Goal: Transaction & Acquisition: Purchase product/service

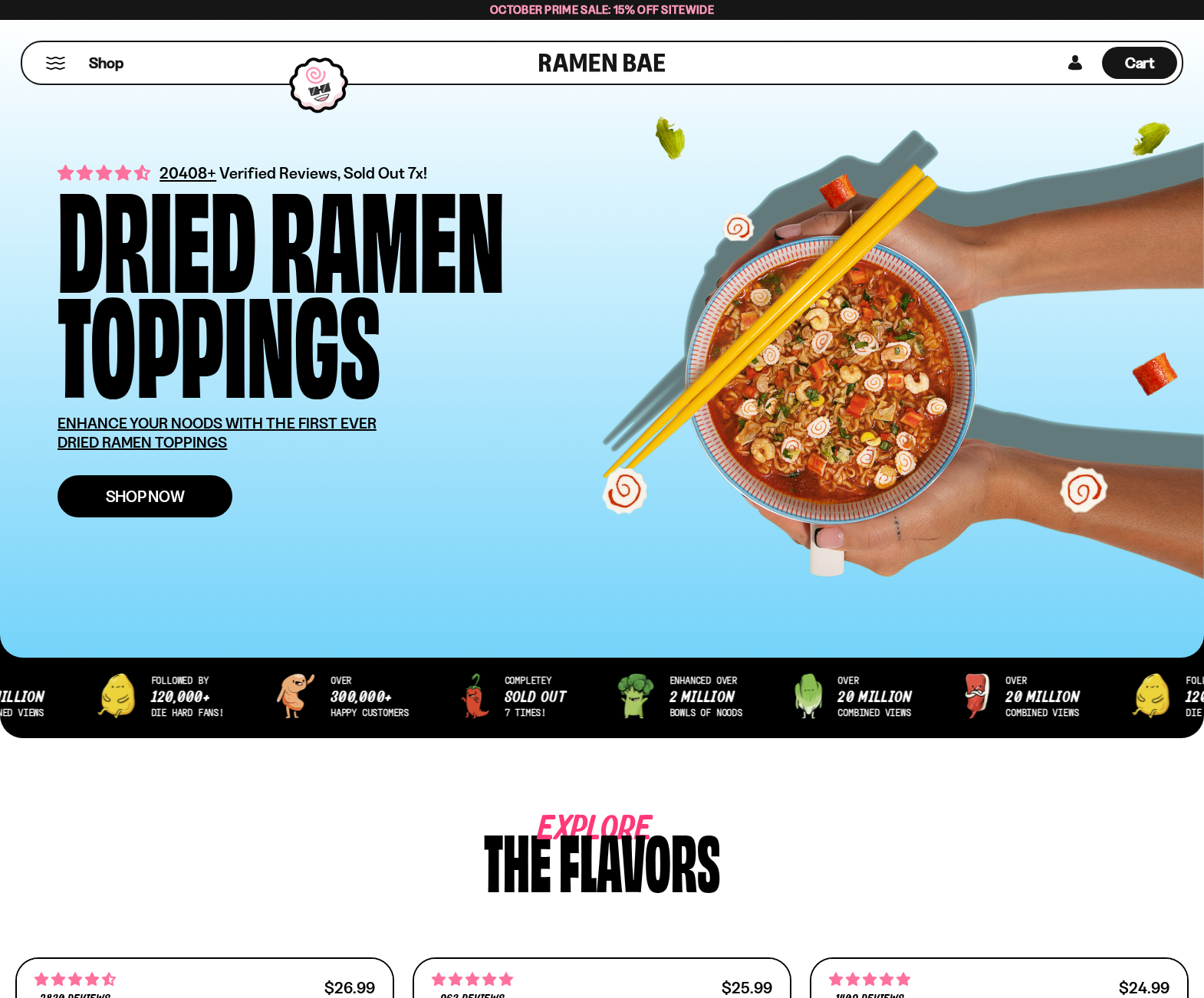
click at [181, 488] on span "Shop Now" at bounding box center [145, 496] width 79 height 16
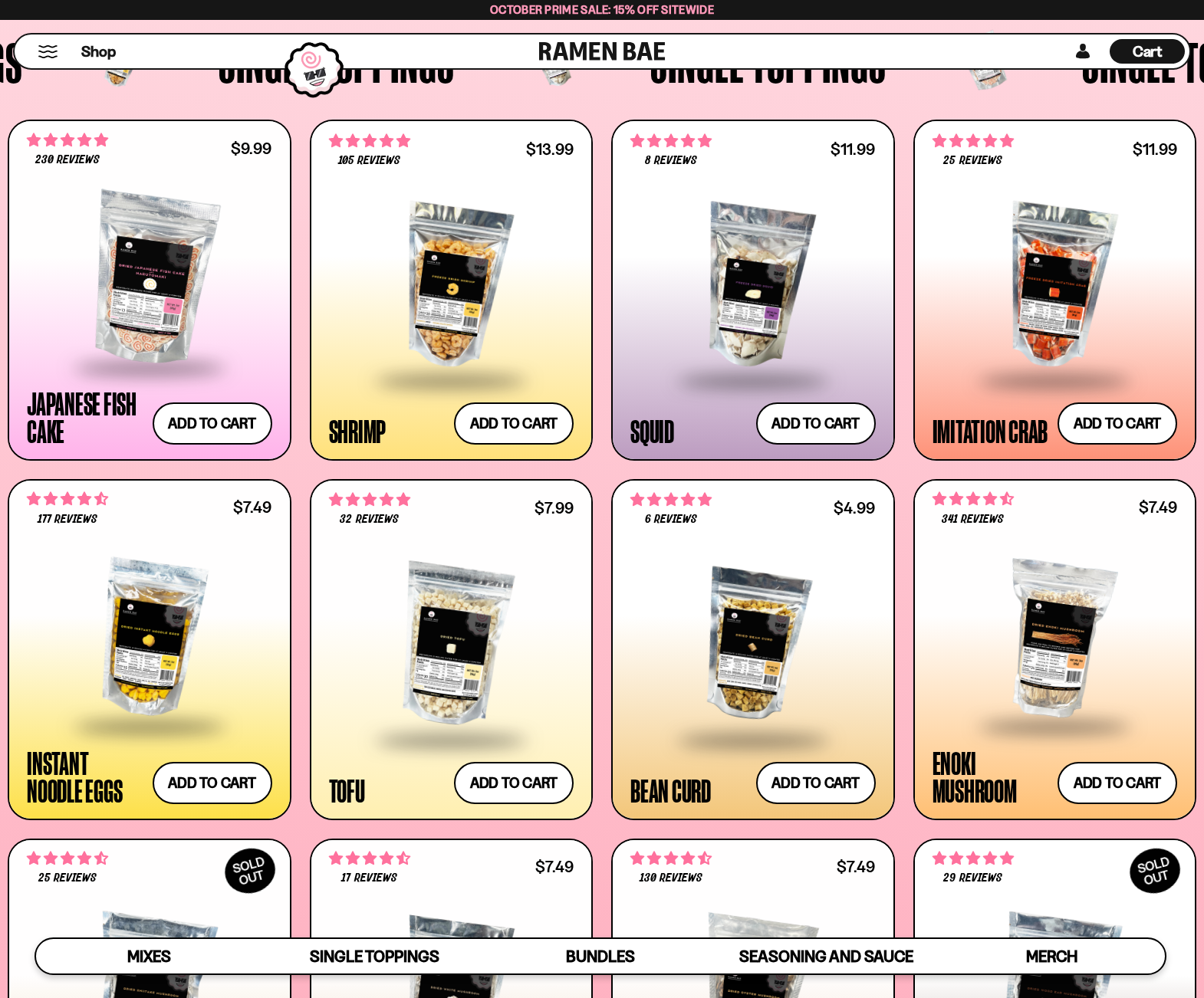
scroll to position [1444, 0]
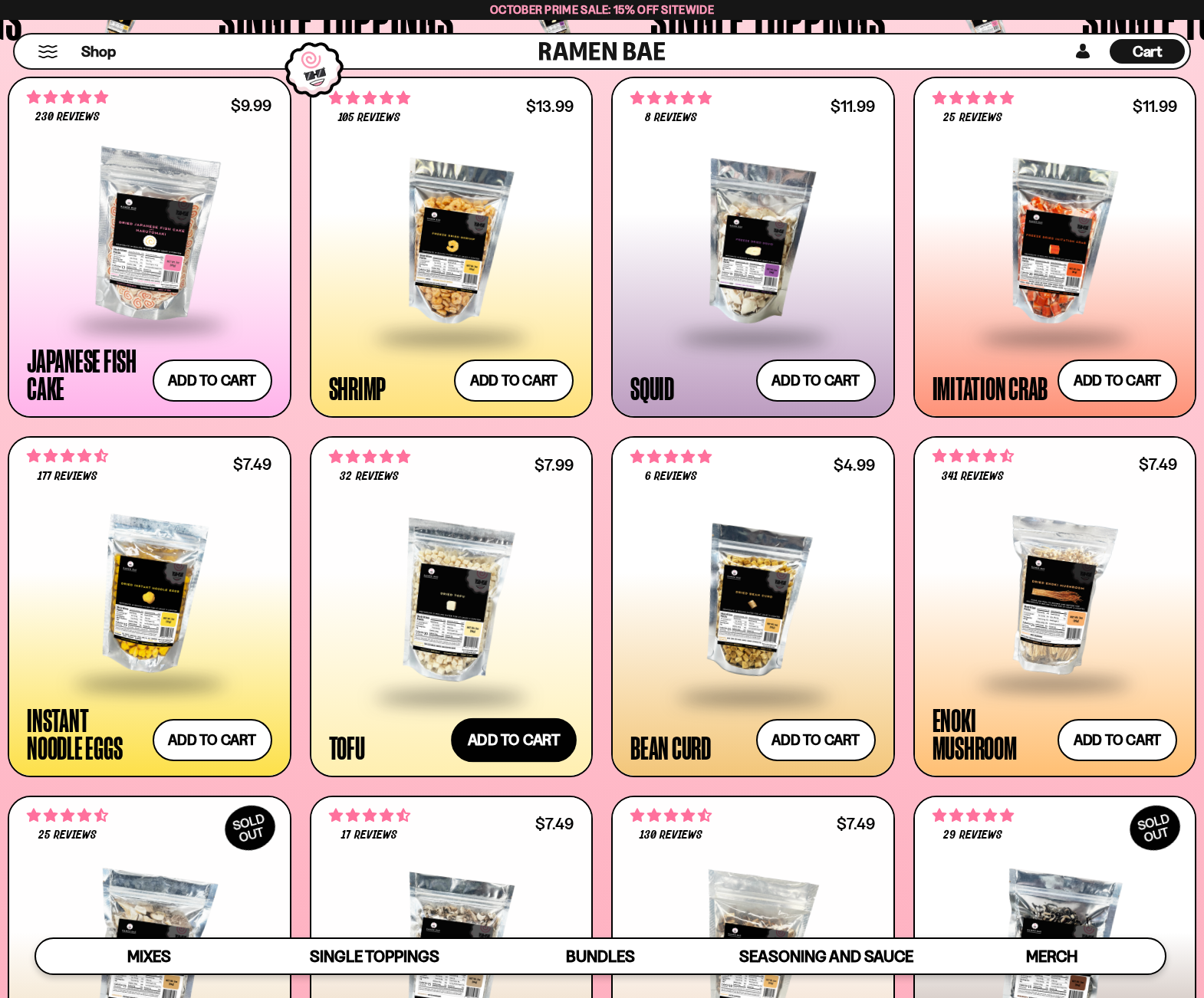
click at [536, 740] on button "Add to cart Add ― Regular price $7.99 Regular price Sale price $7.99 Unit price…" at bounding box center [513, 740] width 125 height 44
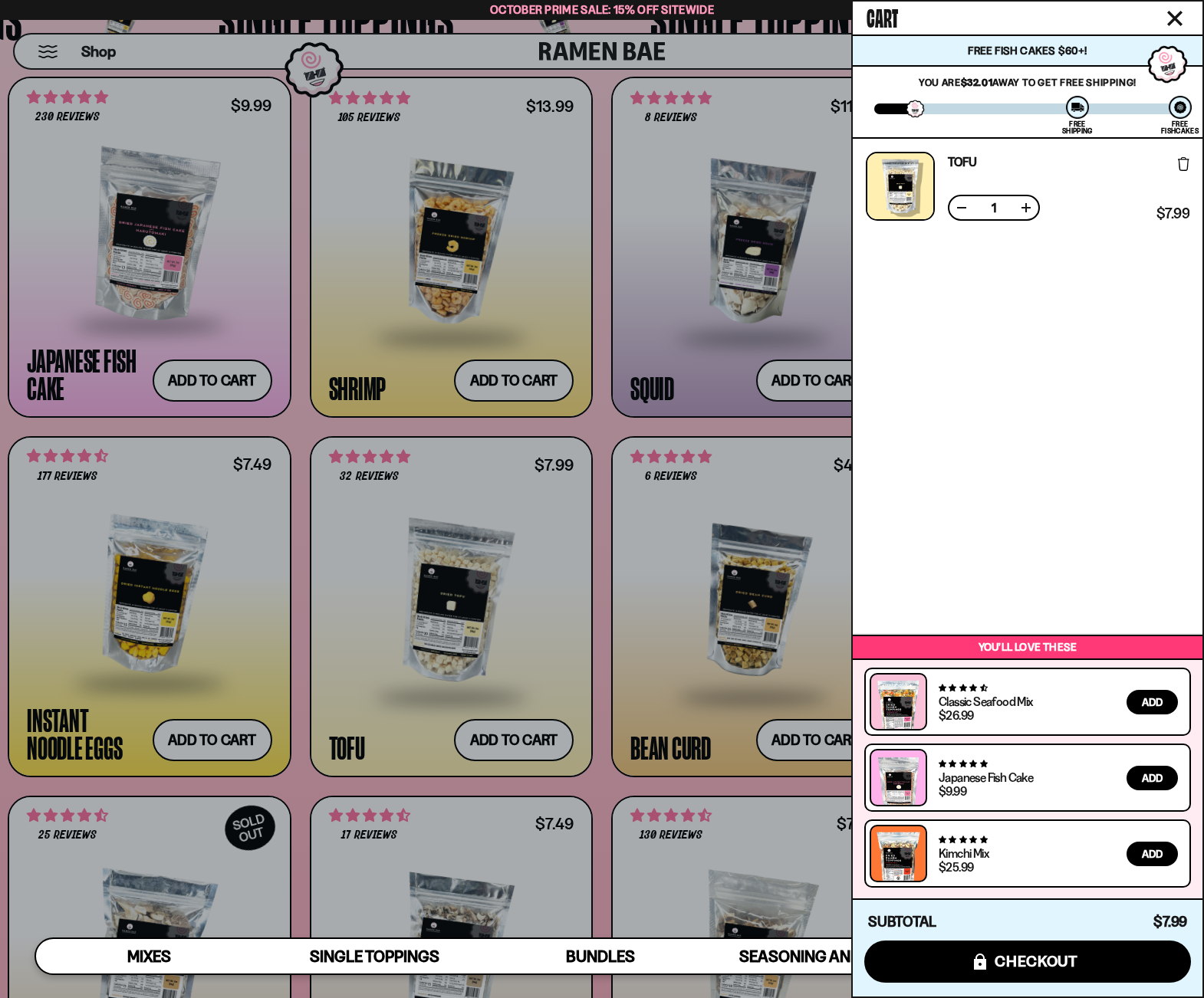
click at [735, 629] on div at bounding box center [602, 499] width 1204 height 998
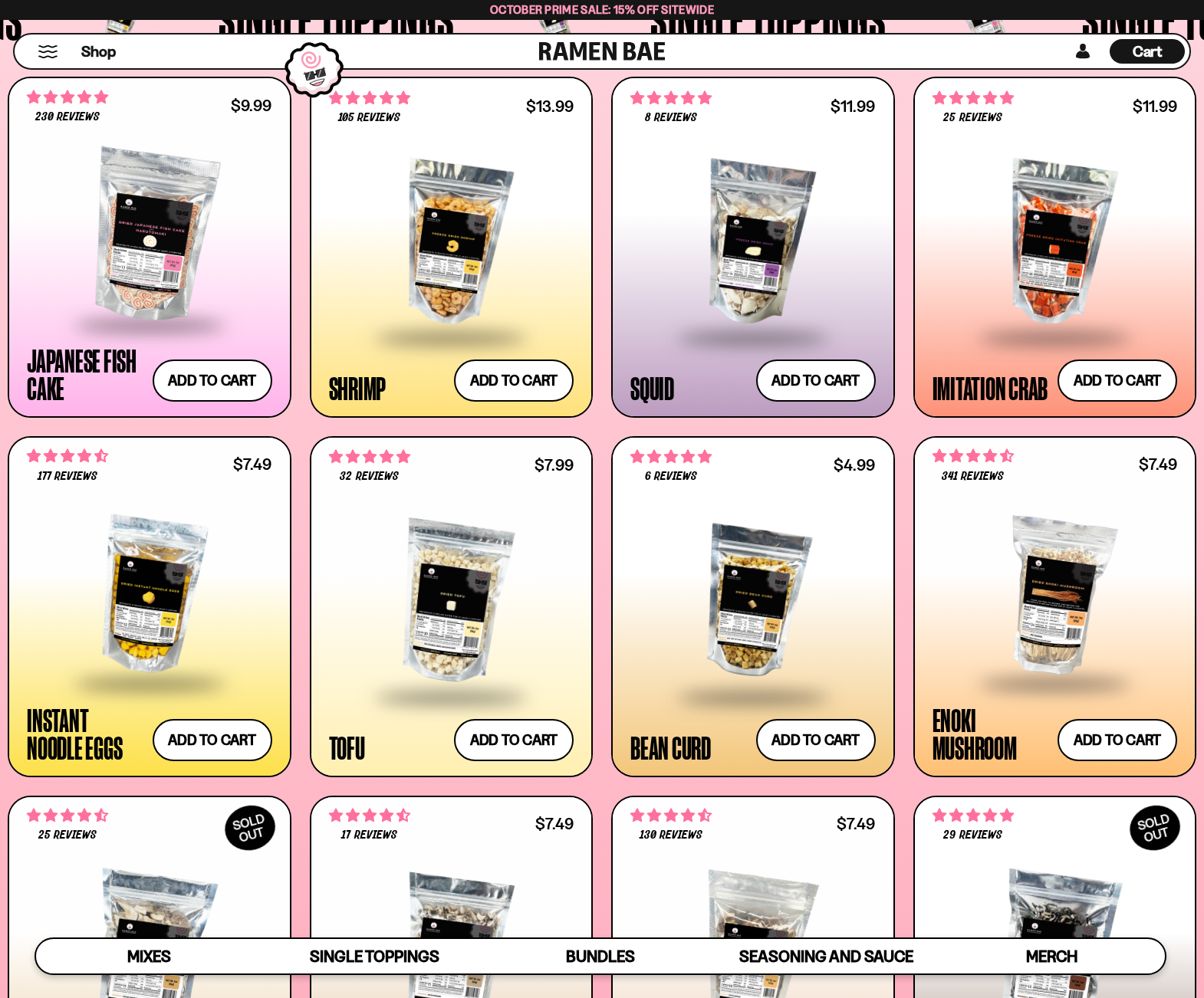
click at [746, 608] on div at bounding box center [753, 602] width 245 height 184
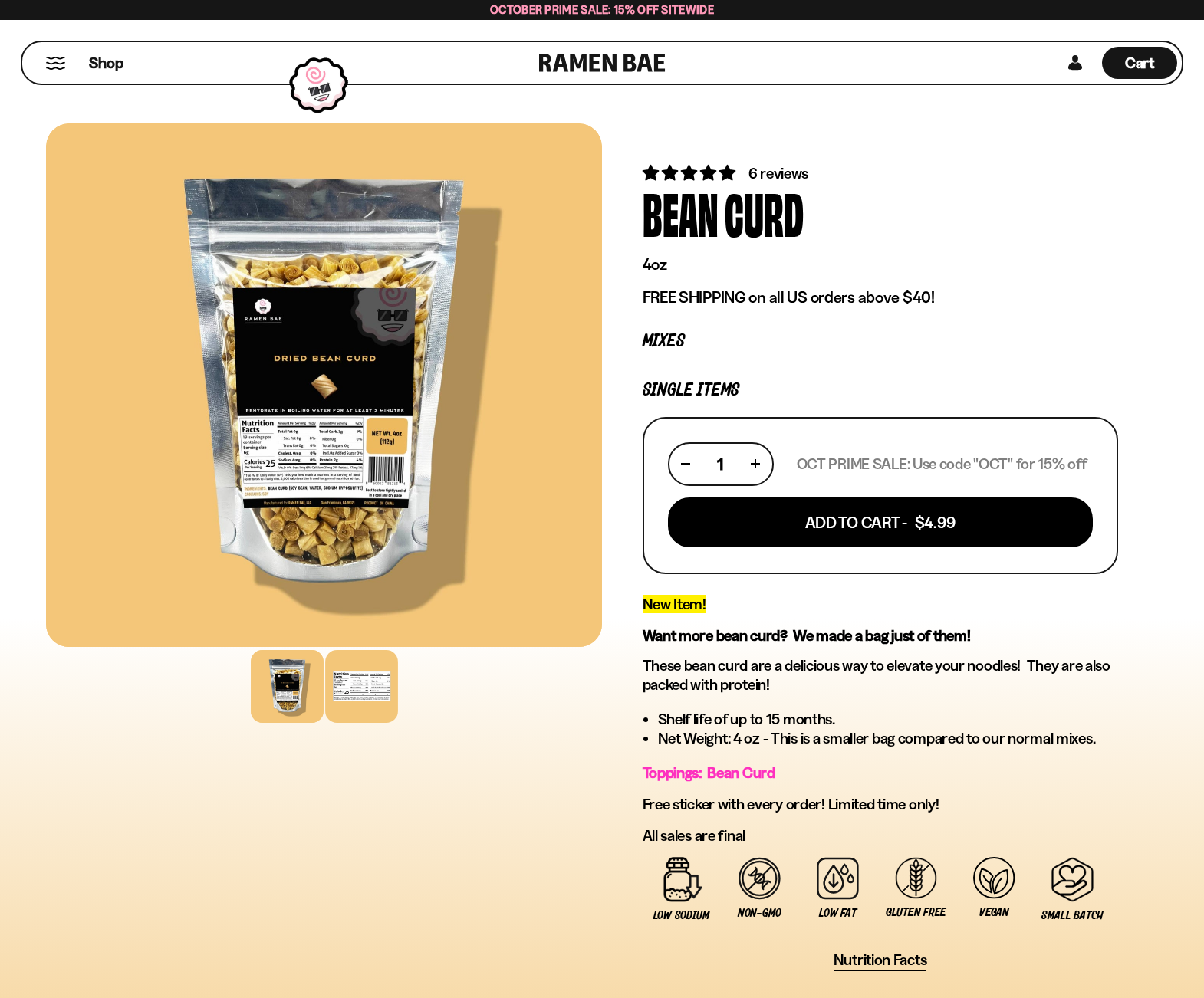
click at [355, 712] on div at bounding box center [361, 686] width 73 height 73
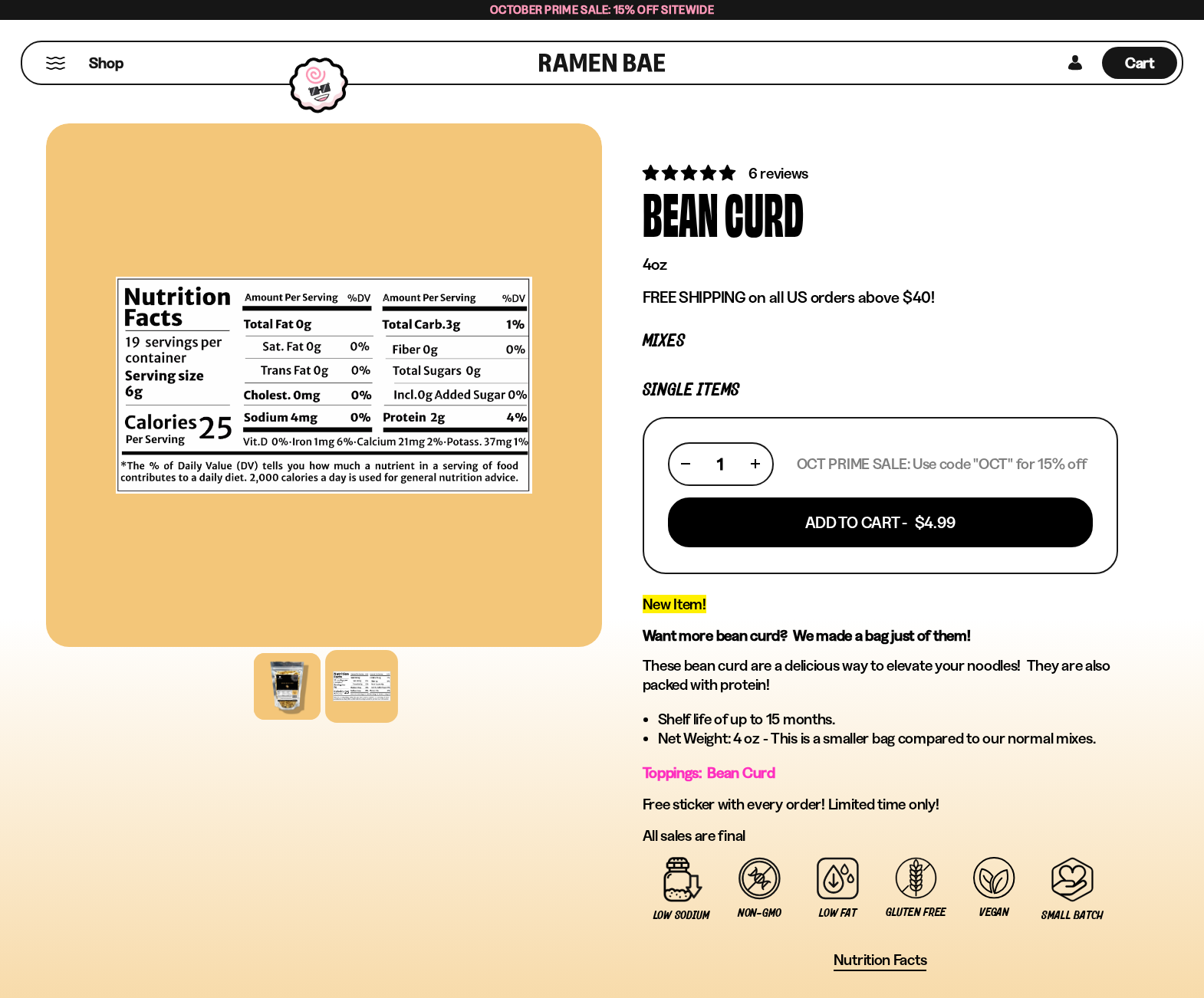
click at [600, 860] on div "FADCB6FD-DFAB-4417-9F21-029242090B77 FADCB6FD-DFAB-4417-9F21-029242090B77" at bounding box center [323, 626] width 555 height 1007
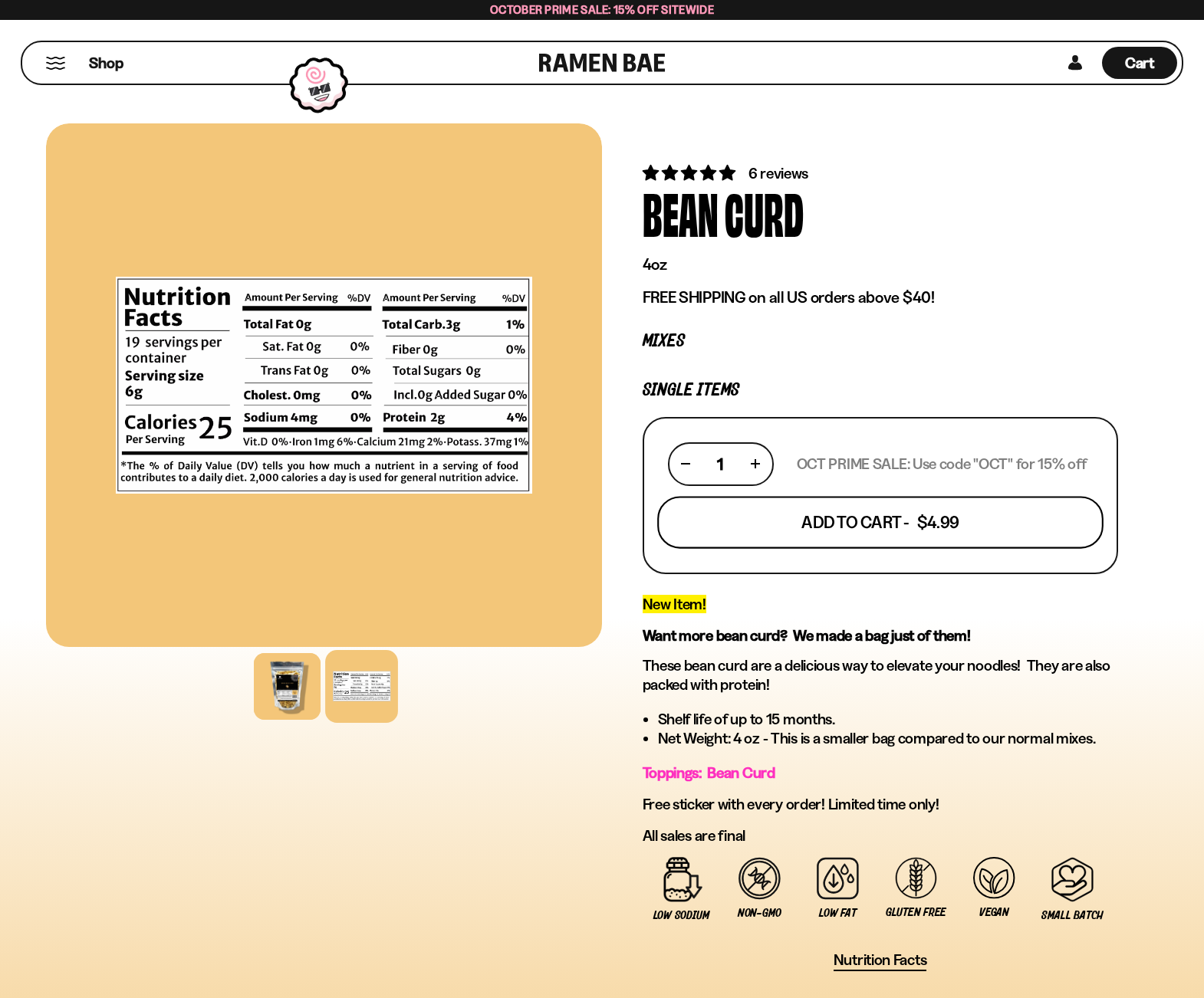
click at [794, 519] on button "Add To Cart - $4.99" at bounding box center [881, 522] width 447 height 52
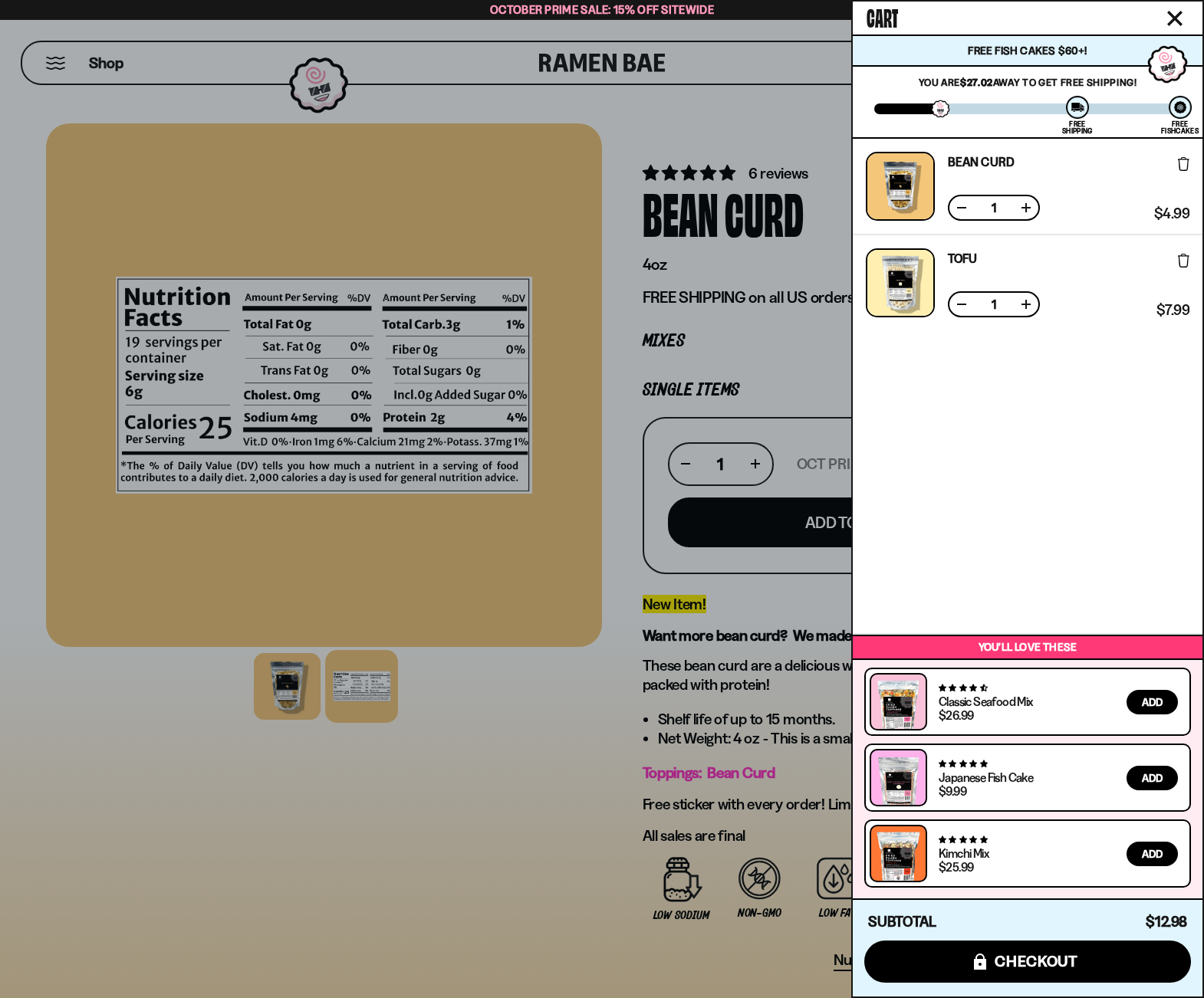
click at [1025, 303] on button at bounding box center [1025, 304] width 15 height 15
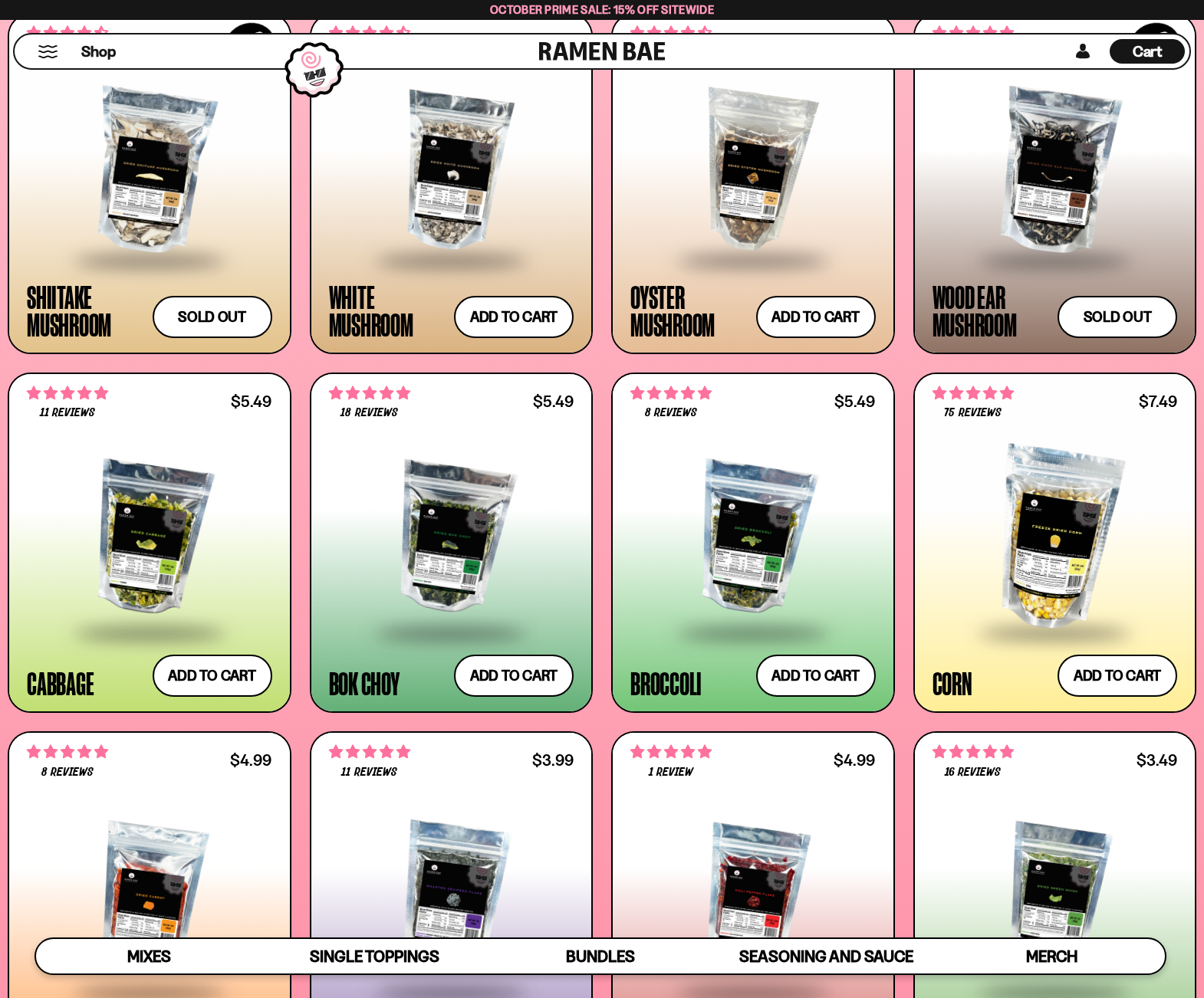
scroll to position [2228, 0]
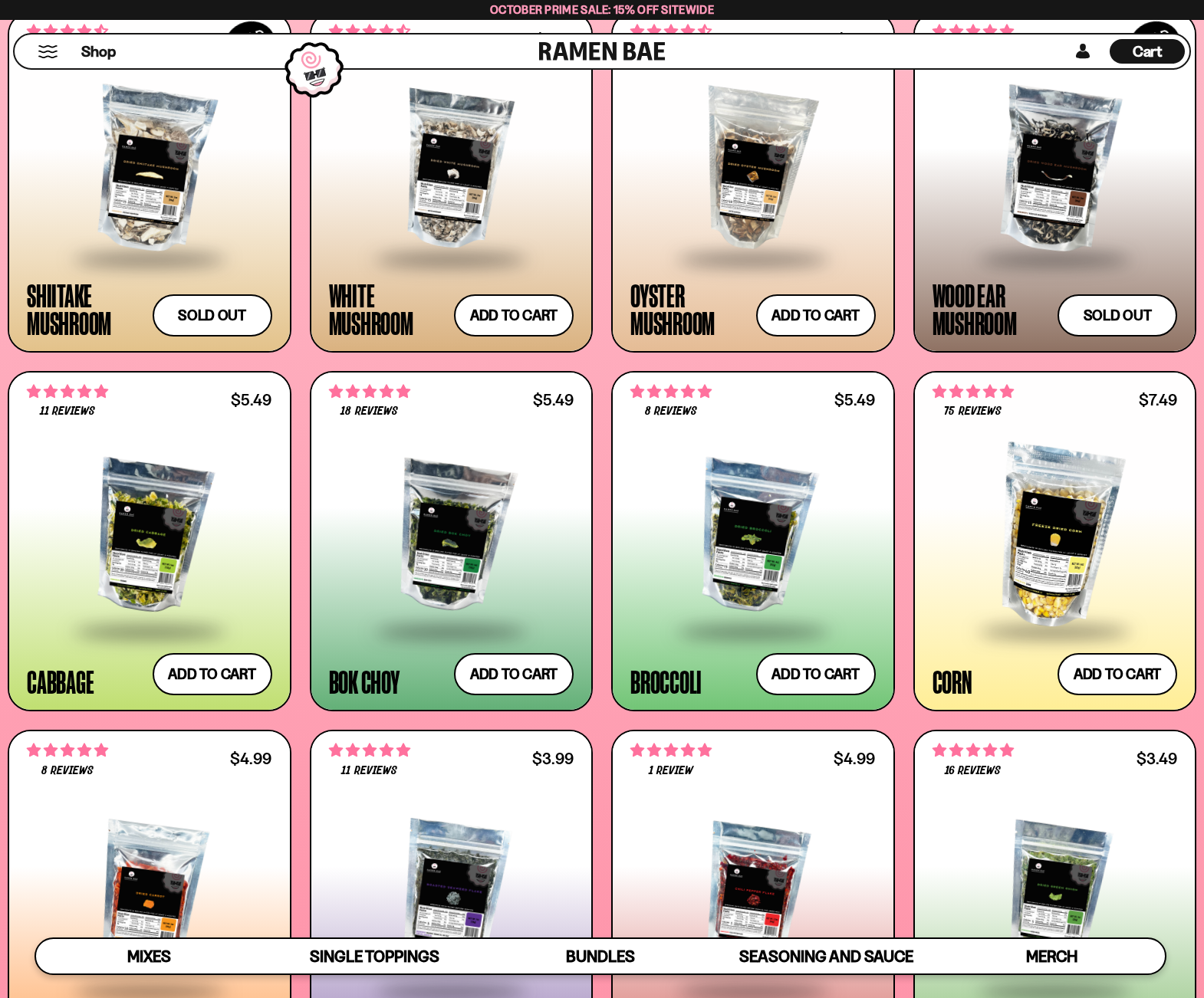
click at [428, 606] on span at bounding box center [451, 632] width 187 height 54
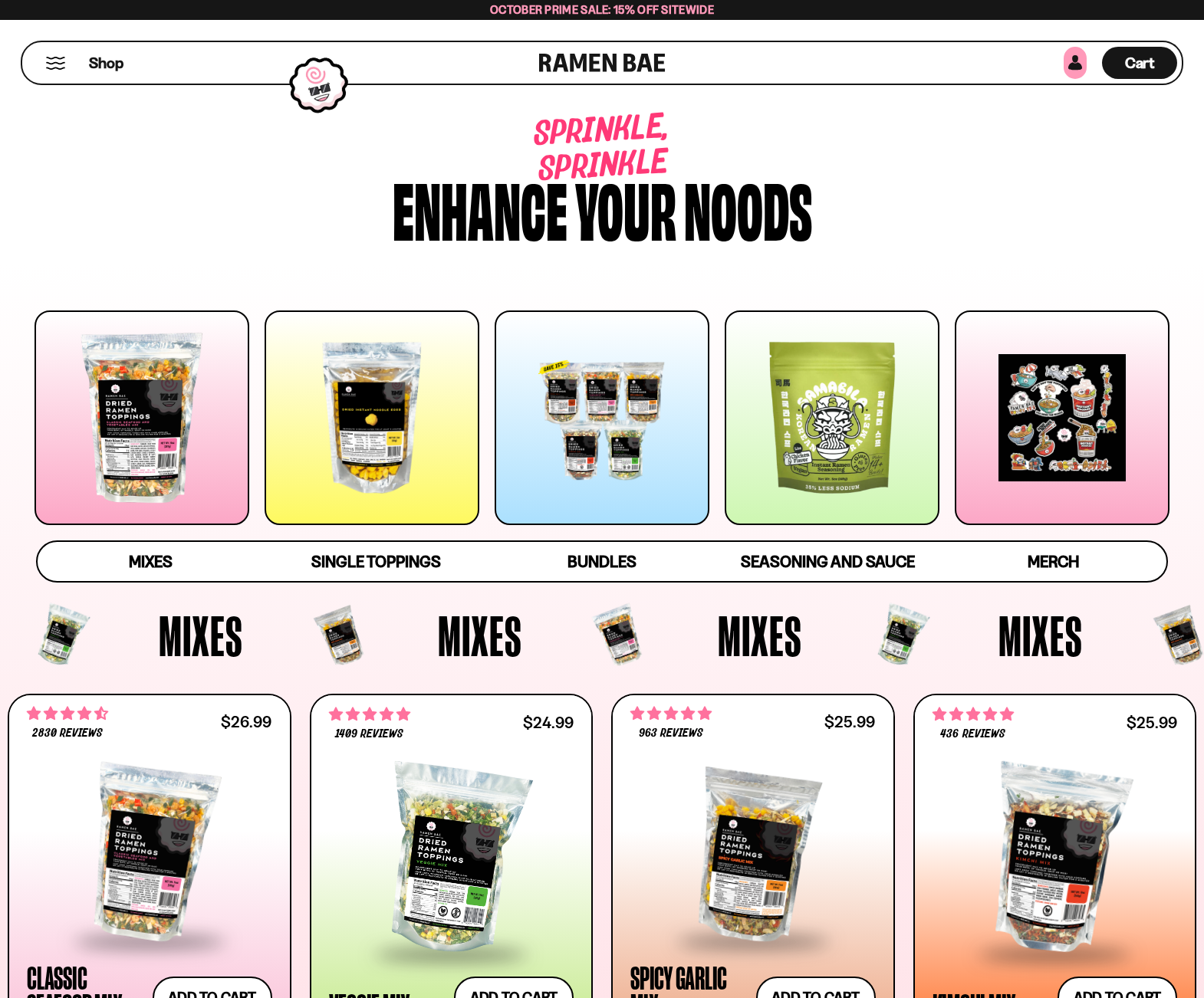
click at [1069, 60] on link at bounding box center [1075, 62] width 23 height 32
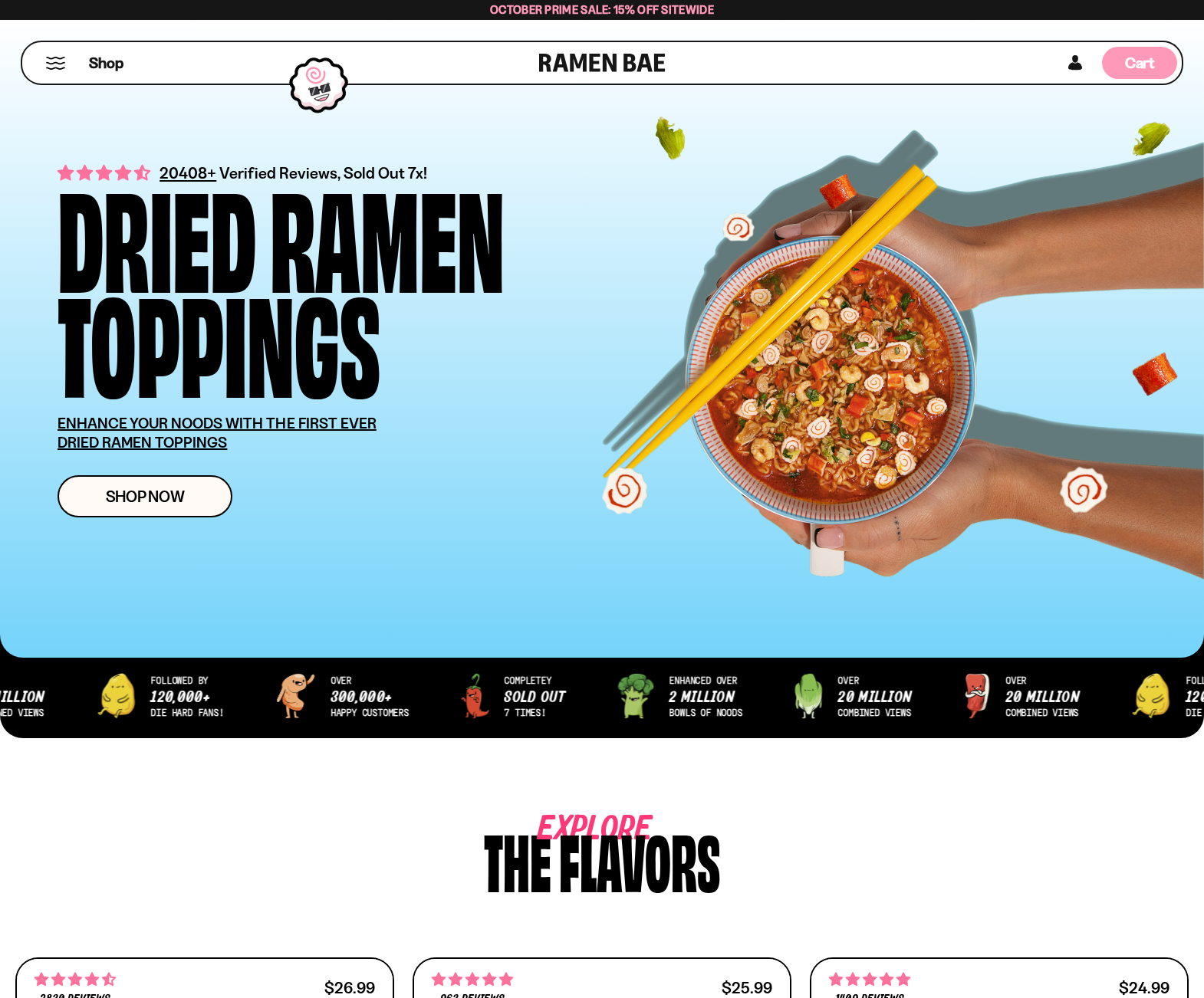
click at [1147, 69] on span "Cart" at bounding box center [1139, 62] width 30 height 18
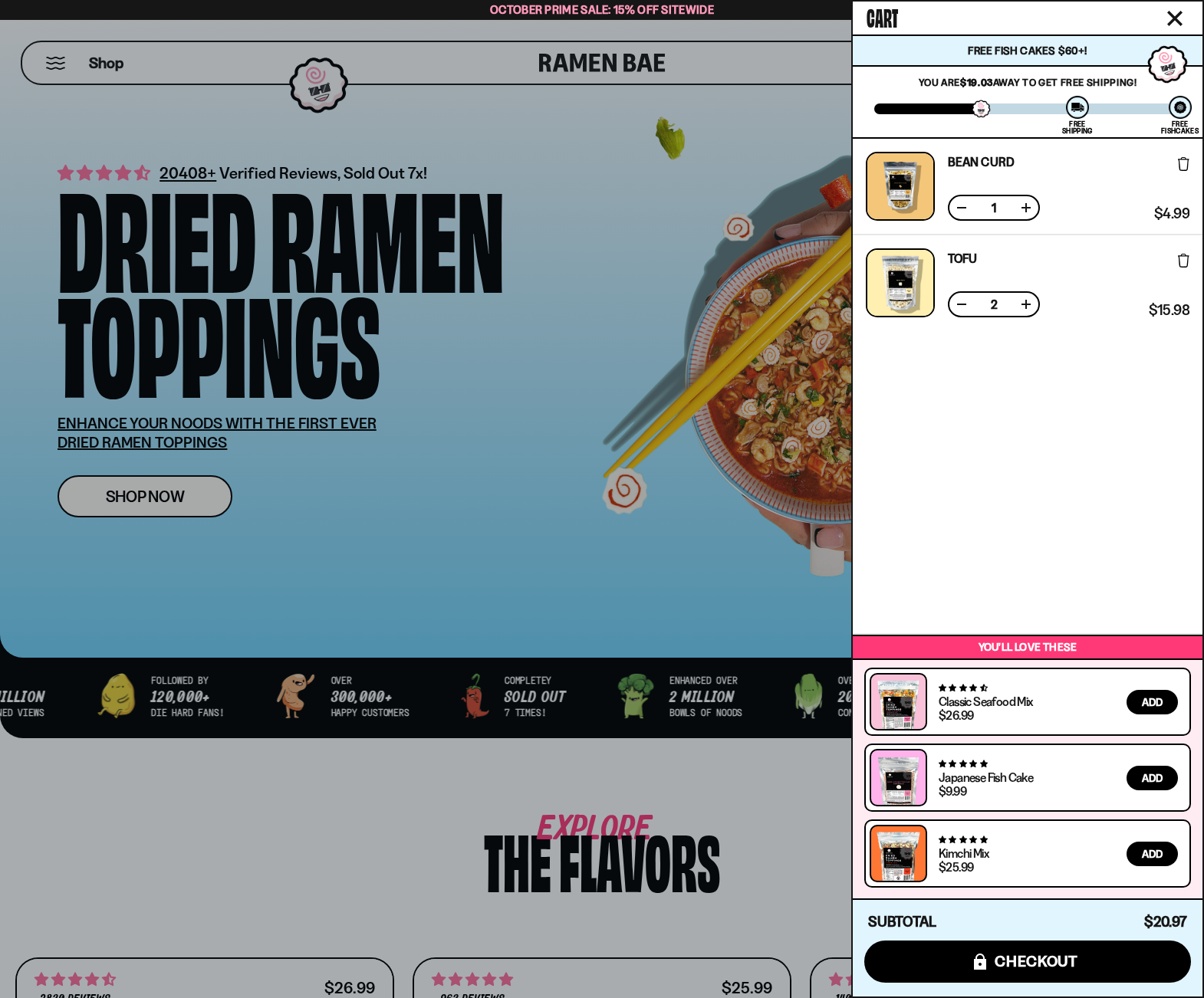
click at [450, 818] on div at bounding box center [602, 499] width 1204 height 998
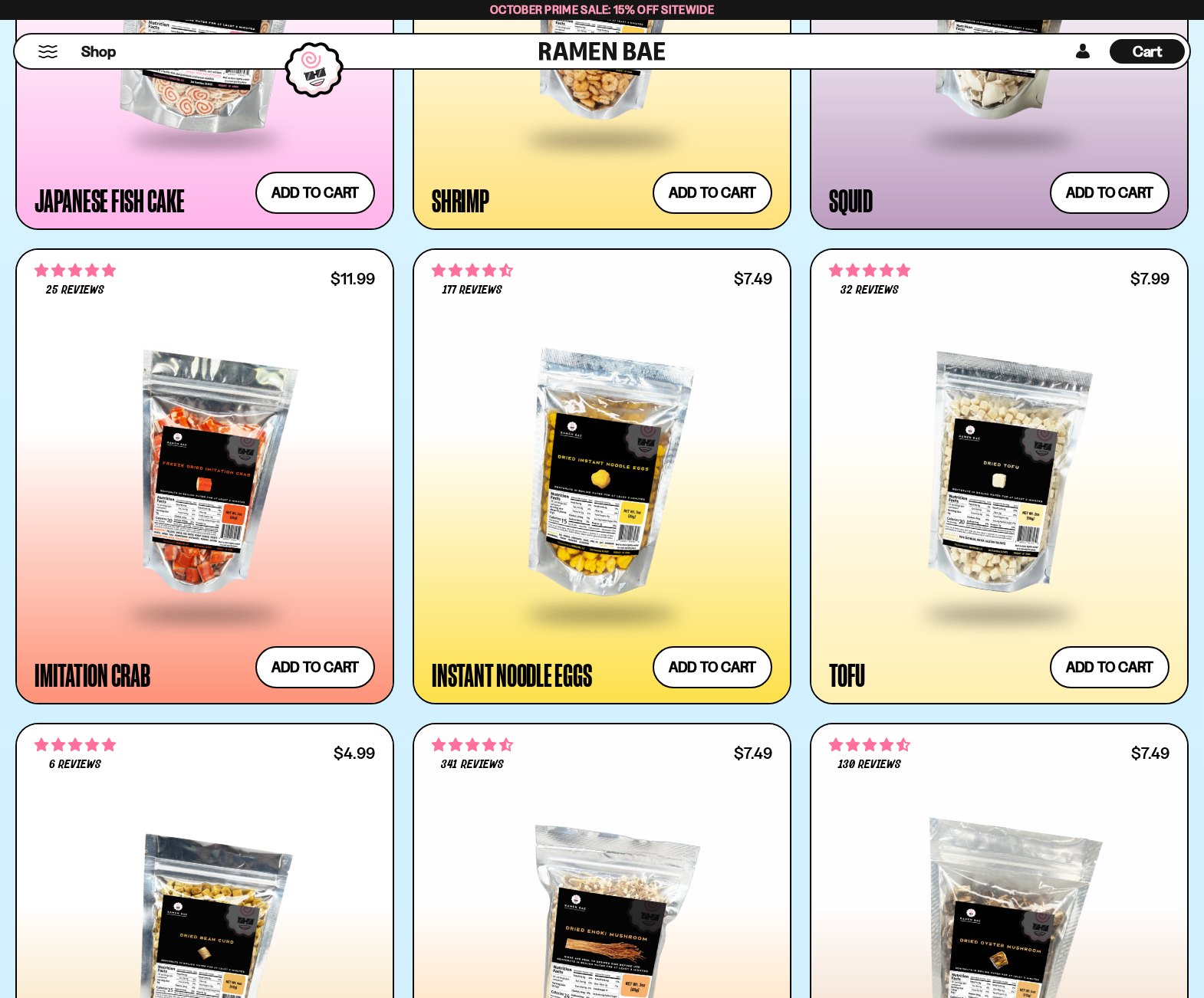
scroll to position [2611, 0]
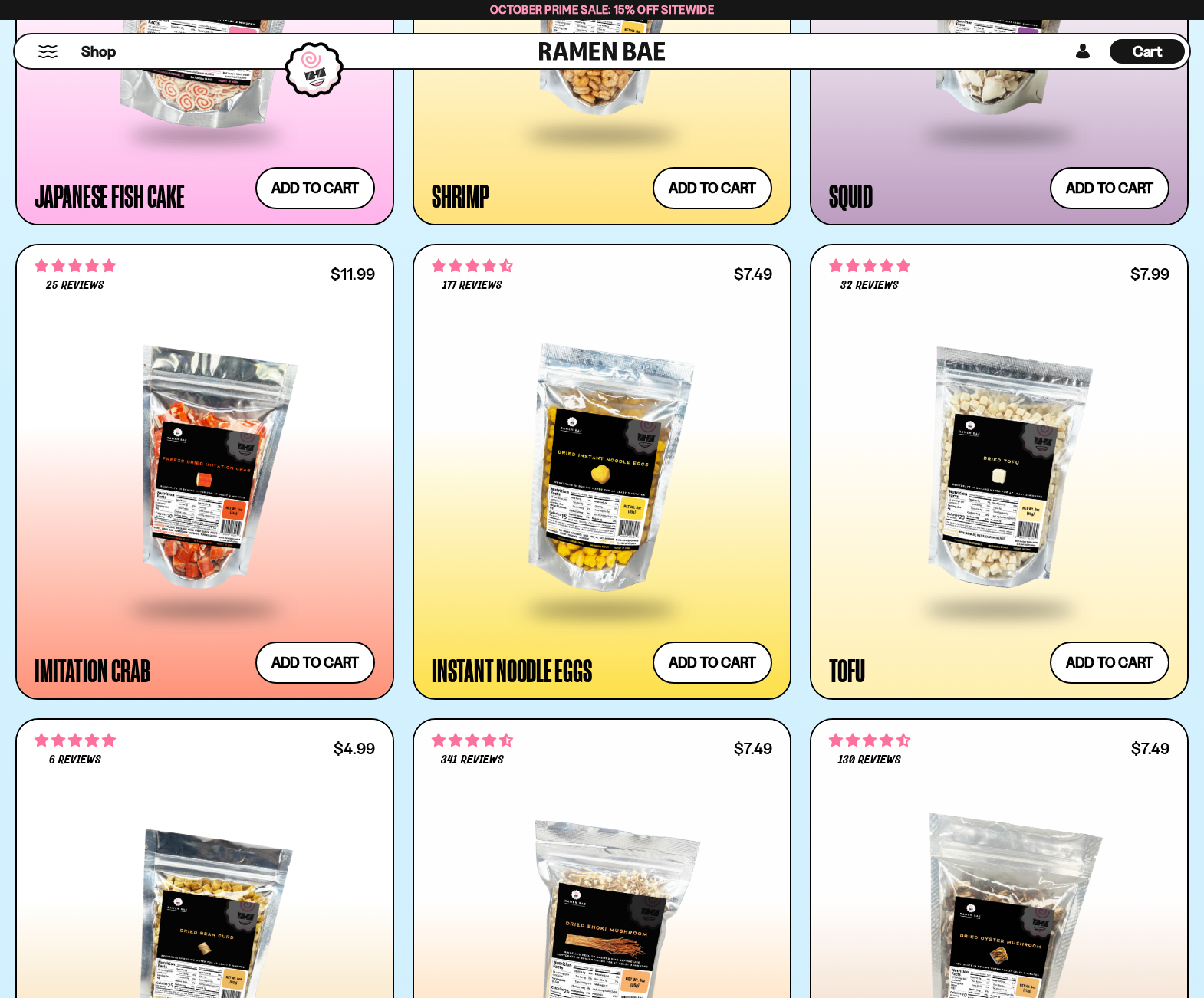
click at [1150, 54] on span "Cart" at bounding box center [1147, 50] width 30 height 18
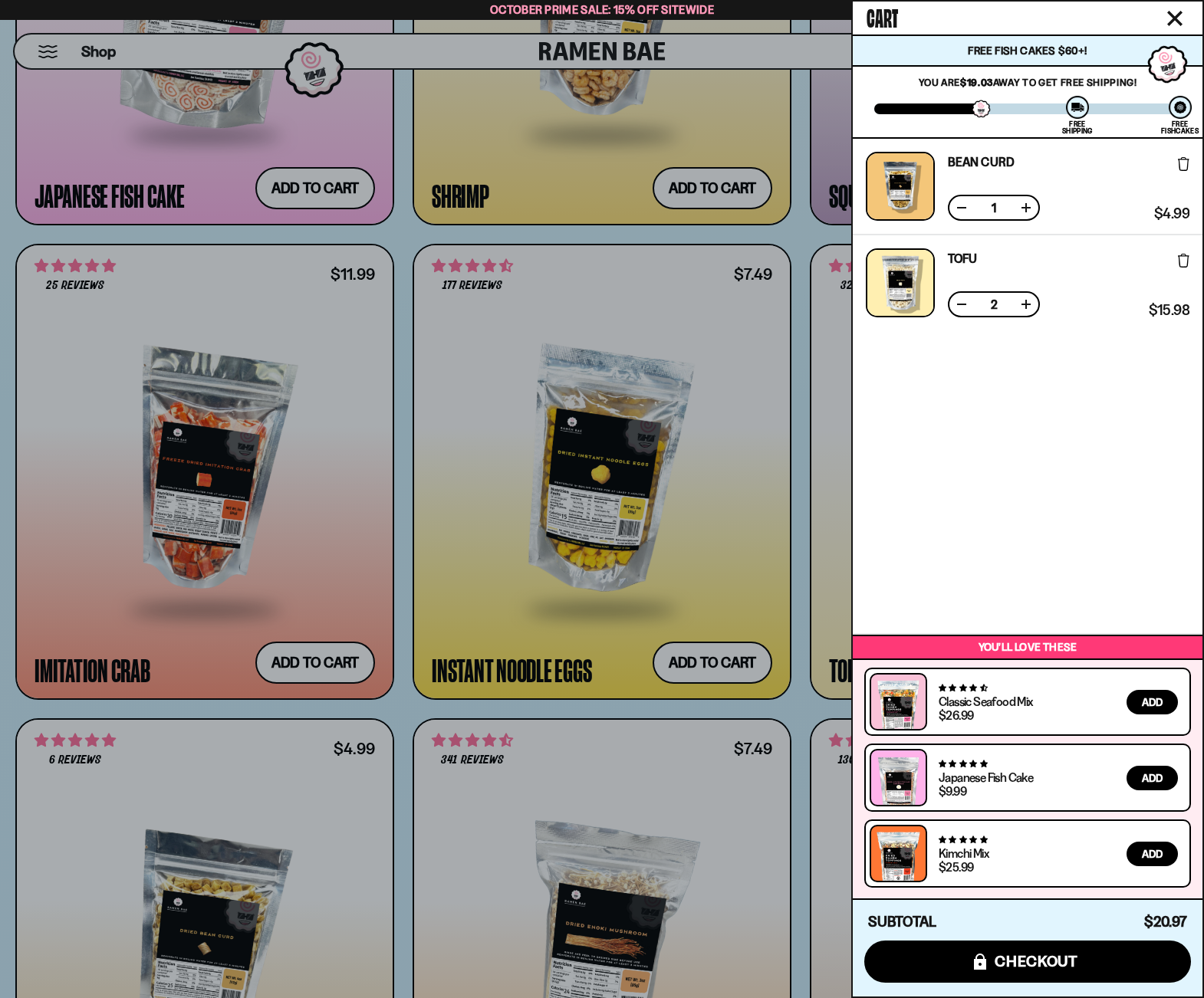
click at [1025, 308] on button at bounding box center [1025, 304] width 15 height 15
click at [955, 301] on button at bounding box center [961, 304] width 15 height 15
click at [1047, 955] on span "checkout" at bounding box center [1036, 961] width 84 height 17
